Goal: Register for event/course

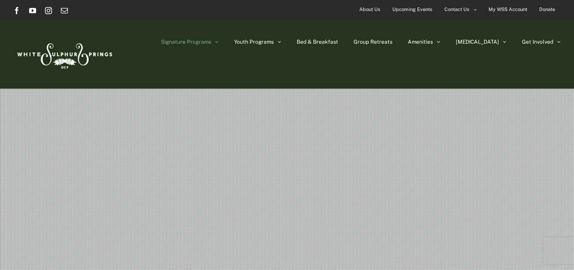
click at [546, 81] on div "Signature Programs Summer R&R Winter Retreat Holistic Health Workshop Resurrect…" at bounding box center [287, 54] width 548 height 69
click at [549, 83] on div "Signature Programs Summer R&R Winter Retreat Holistic Health Workshop Resurrect…" at bounding box center [287, 54] width 548 height 69
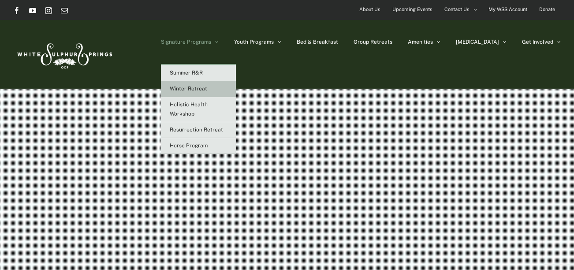
click at [207, 88] on span "Winter Retreat" at bounding box center [188, 89] width 37 height 6
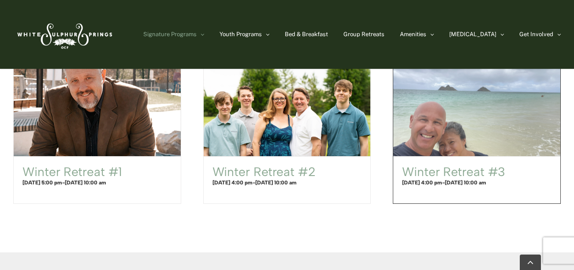
scroll to position [591, 0]
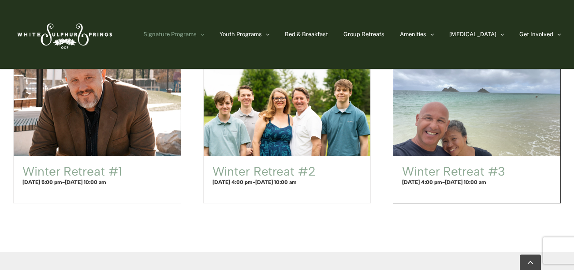
click at [441, 180] on span "[DATE] 4:00 pm" at bounding box center [422, 182] width 40 height 6
click at [460, 174] on link "Winter Retreat #3" at bounding box center [453, 171] width 103 height 15
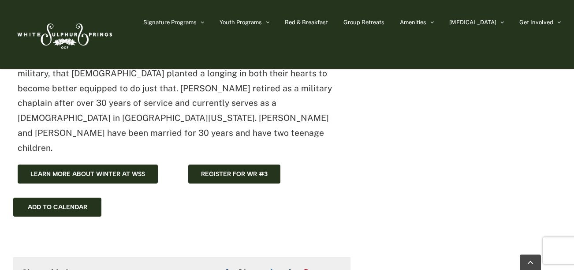
scroll to position [492, 0]
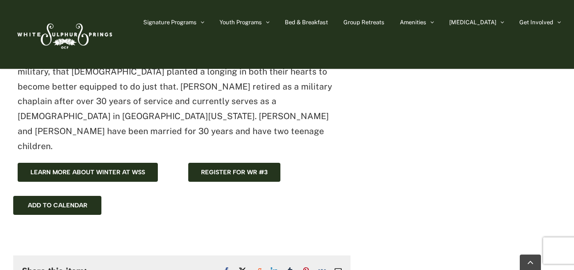
click at [234, 182] on div "Add to calendar Google Calendar iCalendar Outlook 365 Outlook Live" at bounding box center [181, 205] width 337 height 47
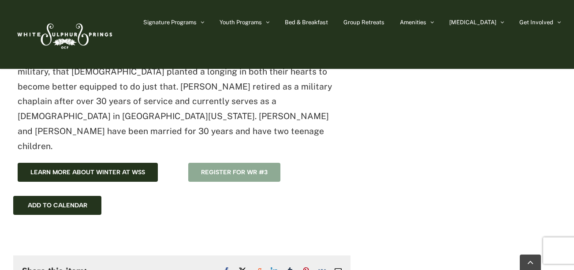
click at [256, 168] on span "Register for WR #3" at bounding box center [234, 171] width 67 height 7
